Goal: Find specific page/section: Find specific page/section

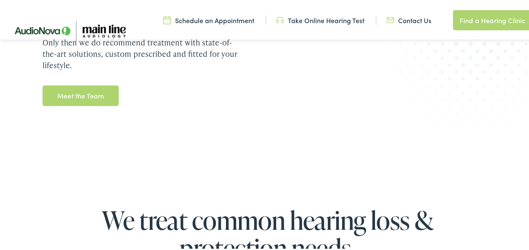
scroll to position [1173, 0]
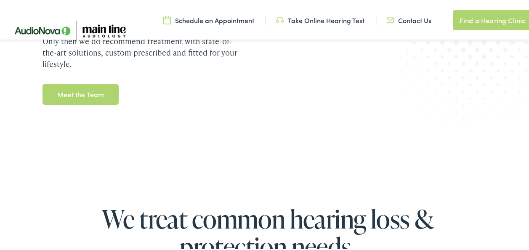
click at [99, 83] on link "Meet the Team" at bounding box center [81, 93] width 76 height 21
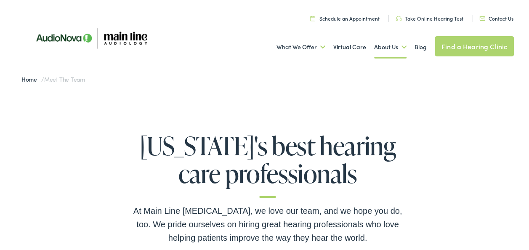
click at [24, 76] on link "Home" at bounding box center [31, 77] width 20 height 8
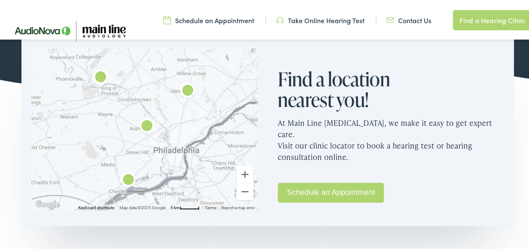
scroll to position [560, 0]
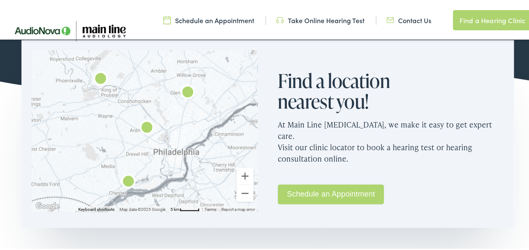
click at [185, 88] on img "AudioNova" at bounding box center [188, 91] width 20 height 20
